Goal: Task Accomplishment & Management: Complete application form

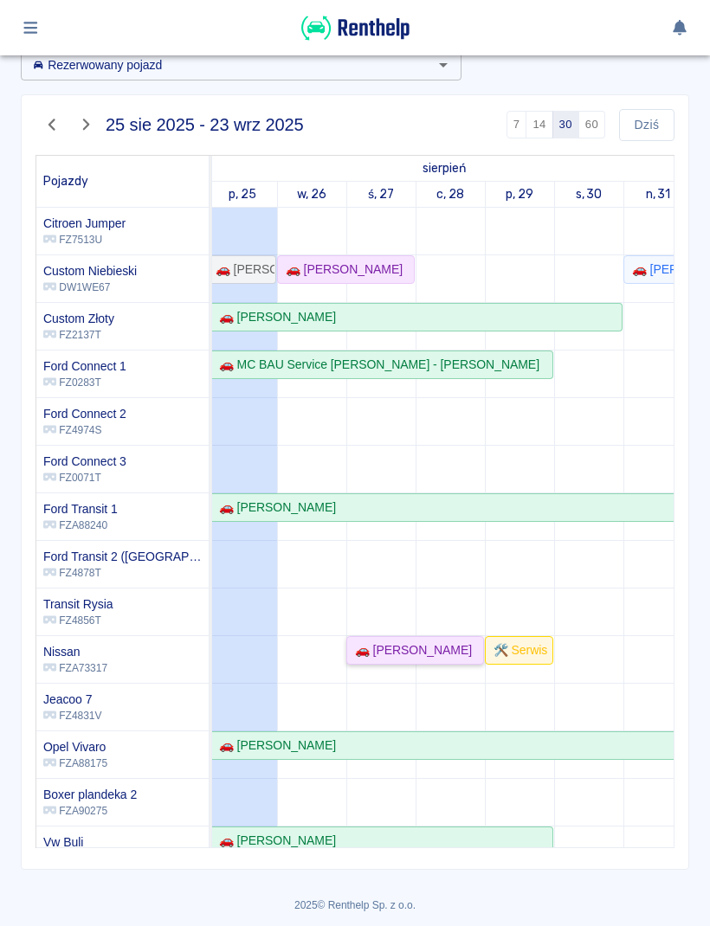
scroll to position [0, 4]
click at [30, 16] on button "button" at bounding box center [31, 27] width 34 height 29
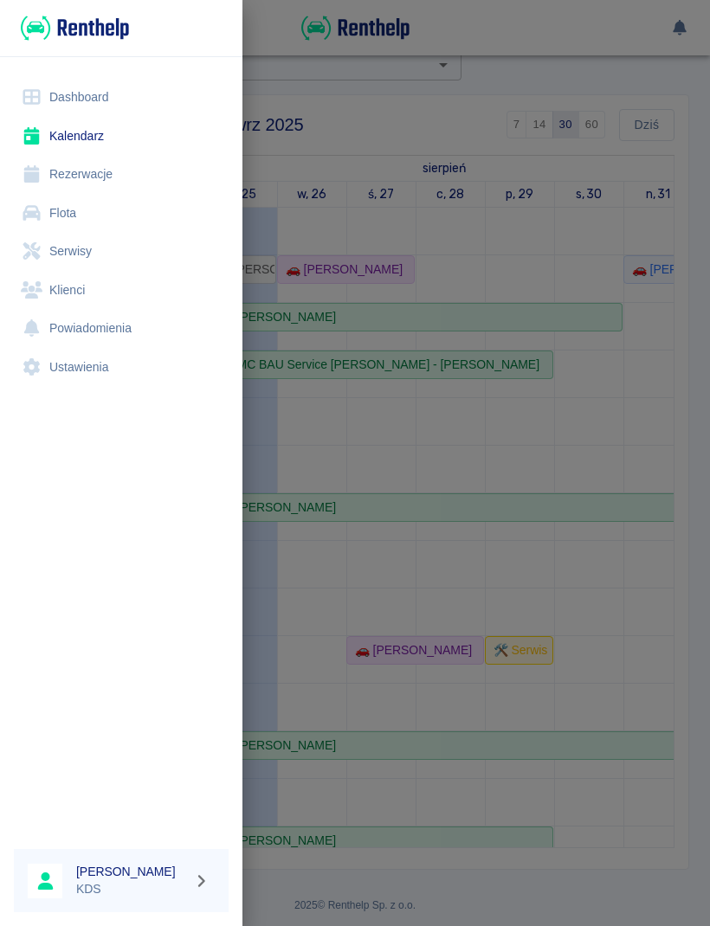
click at [62, 158] on link "Rezerwacje" at bounding box center [121, 174] width 215 height 39
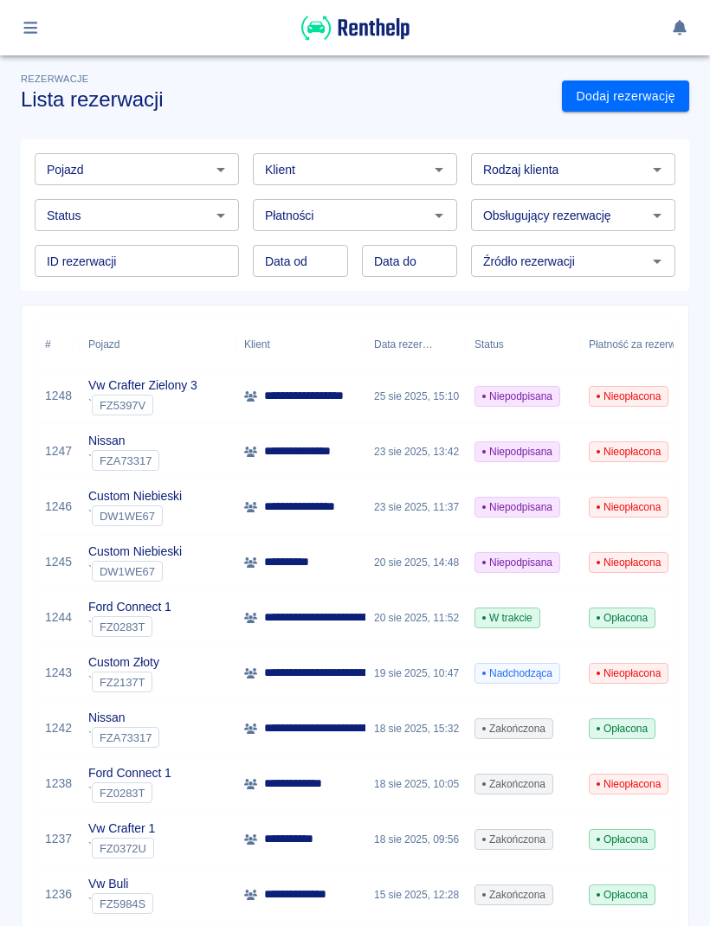
click at [22, 27] on icon "button" at bounding box center [31, 28] width 20 height 16
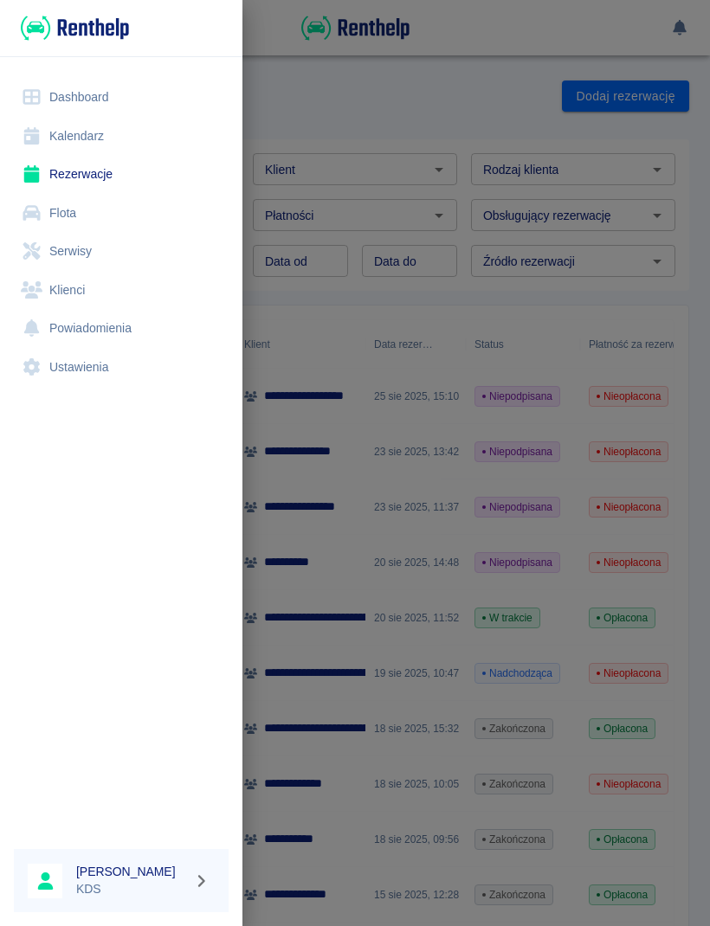
click at [70, 136] on link "Kalendarz" at bounding box center [121, 136] width 215 height 39
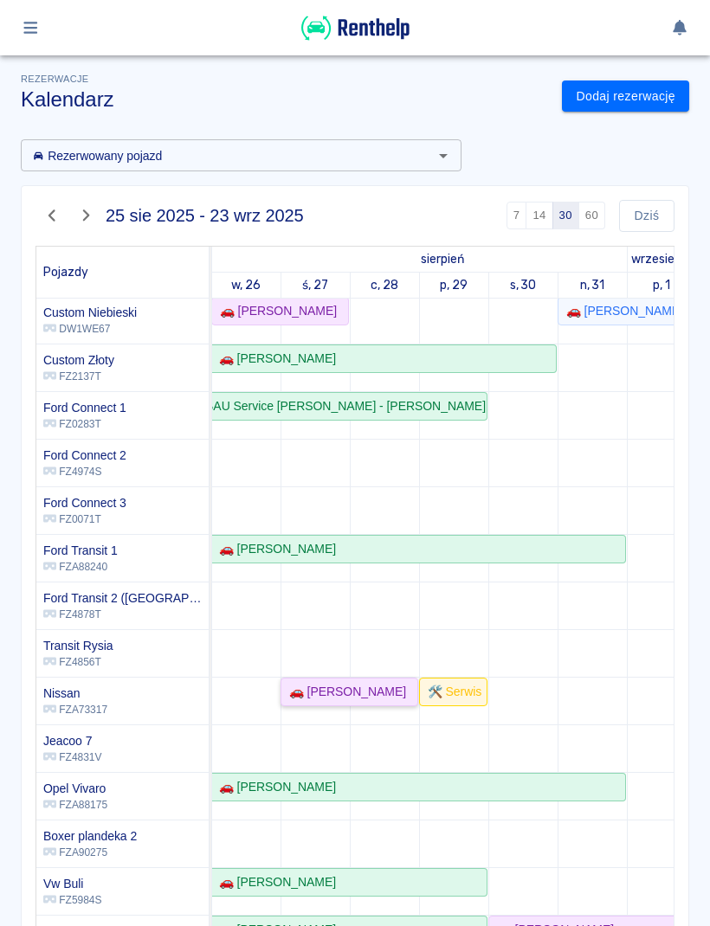
click at [365, 704] on link "🚗 [PERSON_NAME]" at bounding box center [349, 692] width 138 height 29
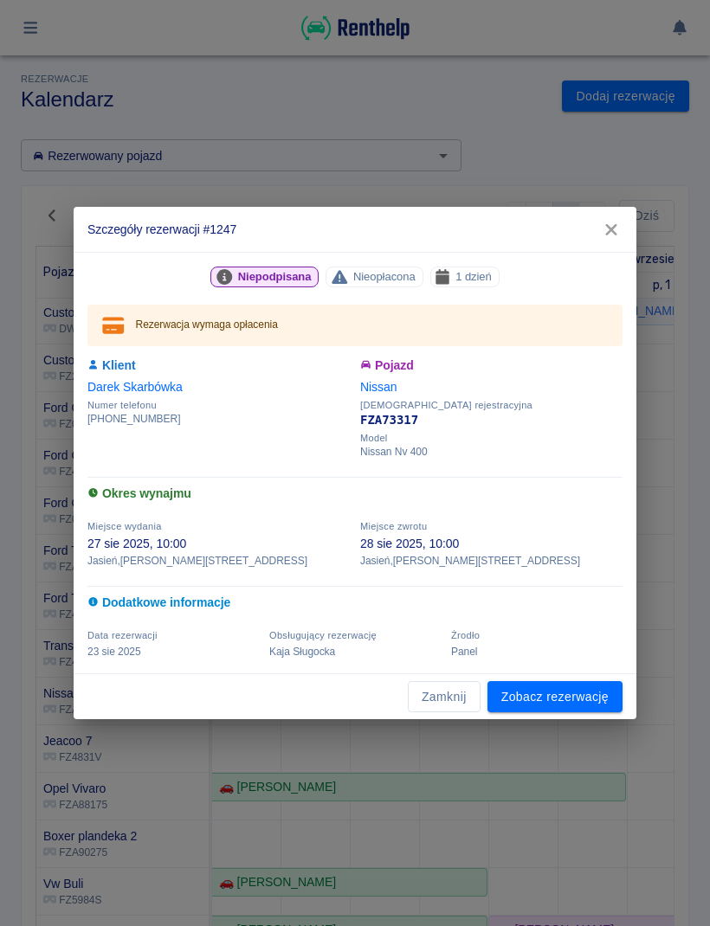
click at [457, 699] on button "Zamknij" at bounding box center [444, 697] width 73 height 32
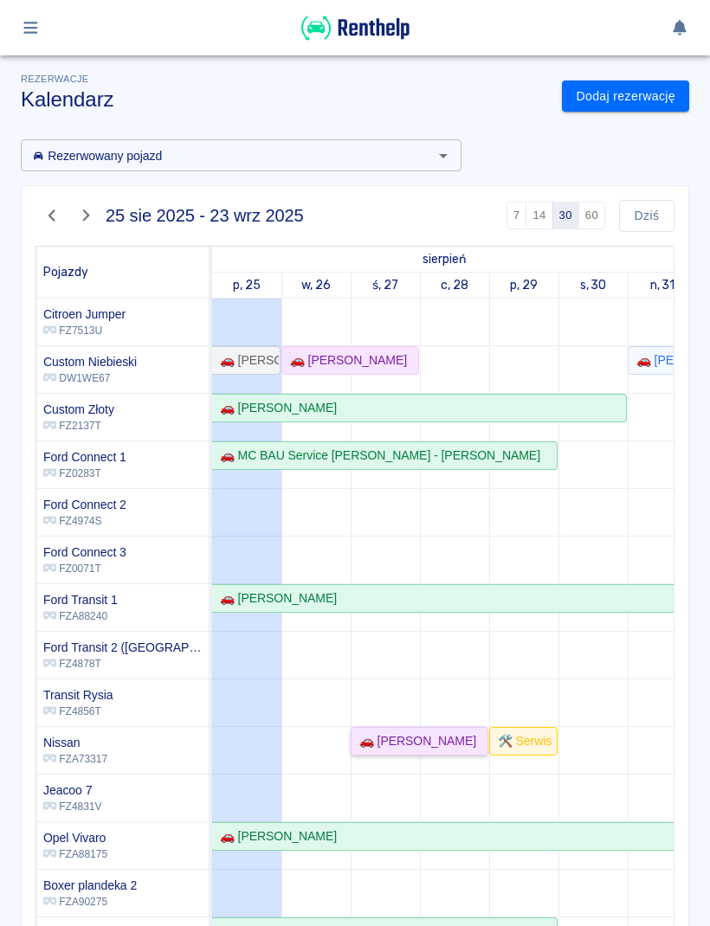
click at [654, 103] on link "Dodaj rezerwację" at bounding box center [625, 97] width 127 height 32
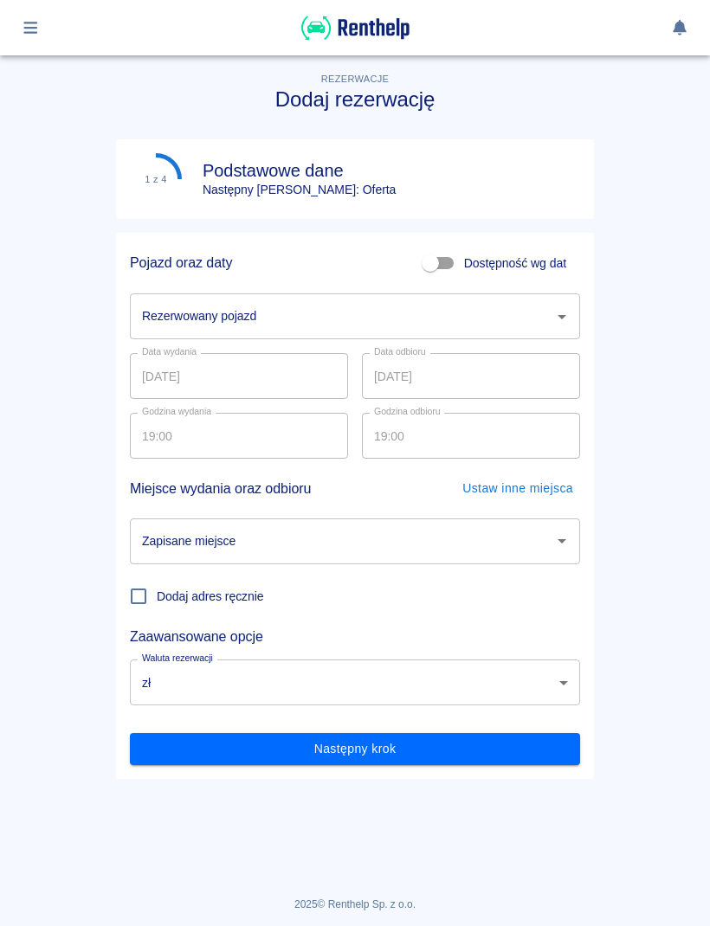
click at [536, 327] on input "Rezerwowany pojazd" at bounding box center [342, 316] width 409 height 30
